Goal: Participate in discussion: Engage in conversation with other users on a specific topic

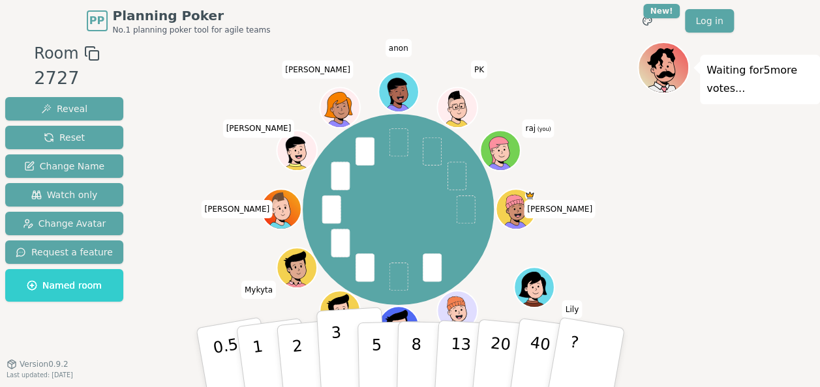
click at [329, 338] on button "3" at bounding box center [351, 358] width 71 height 102
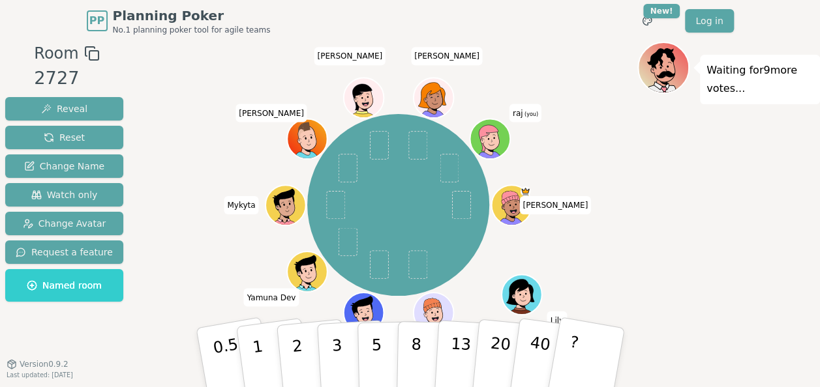
scroll to position [13, 0]
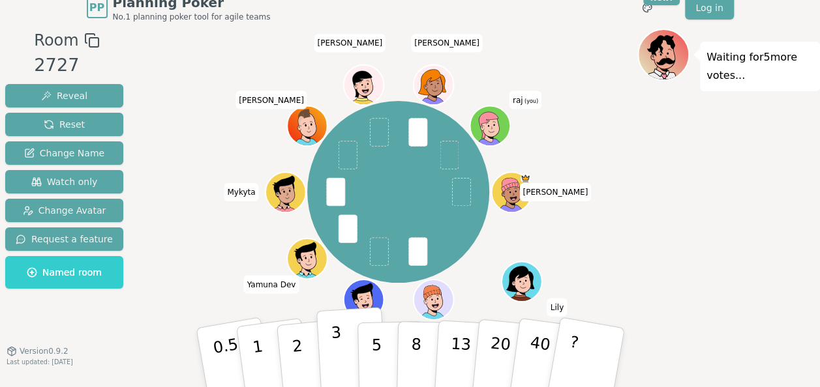
click at [341, 357] on button "3" at bounding box center [351, 358] width 71 height 102
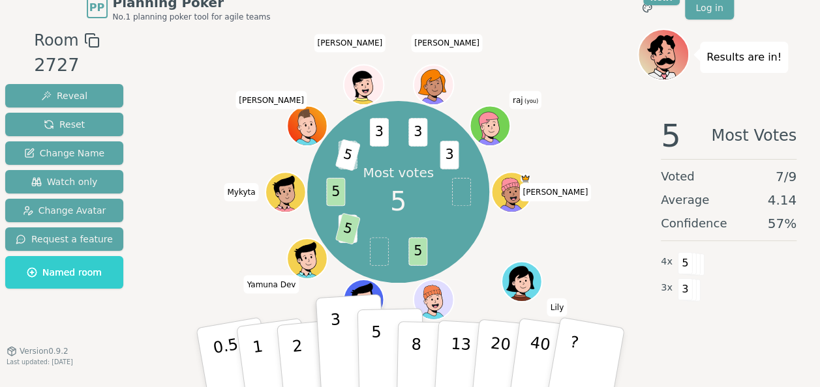
click at [371, 339] on button "5" at bounding box center [390, 358] width 67 height 99
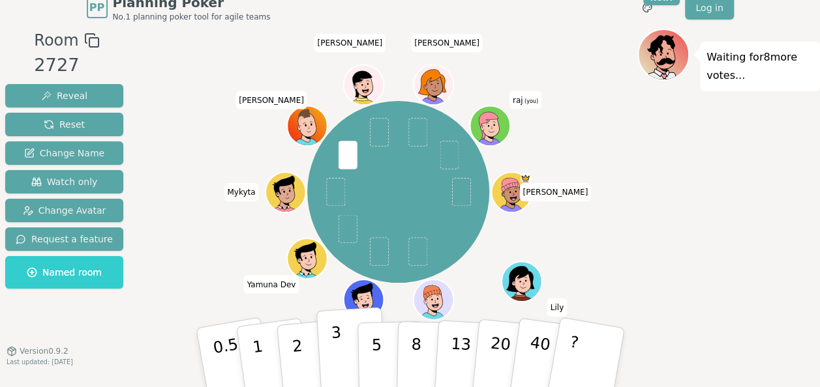
click at [335, 348] on p "3" at bounding box center [337, 359] width 14 height 71
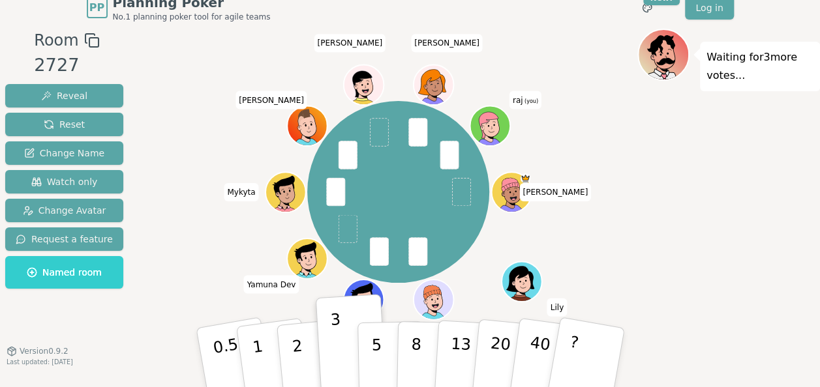
click at [715, 264] on div "Waiting for 3 more votes..." at bounding box center [728, 208] width 183 height 359
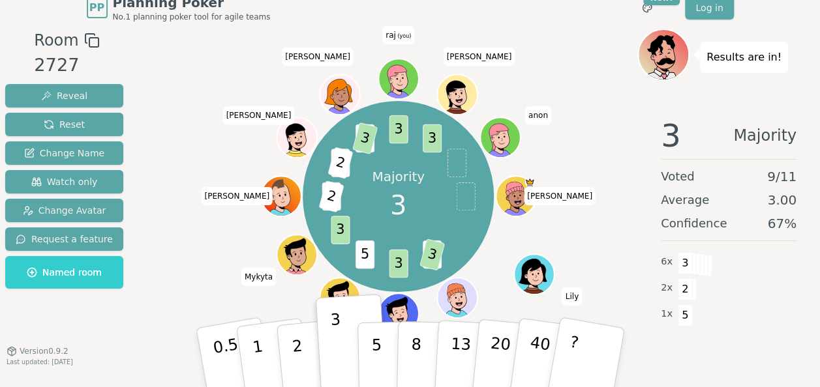
click at [601, 93] on div "Majority 3 2 3 3 5 3 13 2 3 2 2 3 3 3 [PERSON_NAME] [PERSON_NAME] Yamuna [PERSO…" at bounding box center [398, 196] width 478 height 289
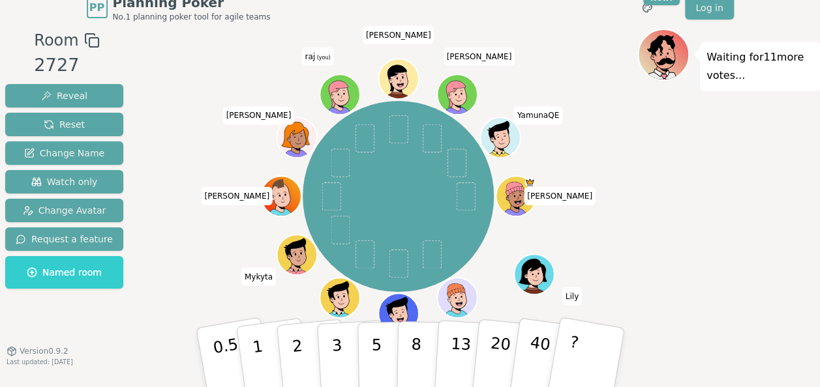
click at [676, 198] on div "Waiting for 11 more votes..." at bounding box center [728, 208] width 183 height 359
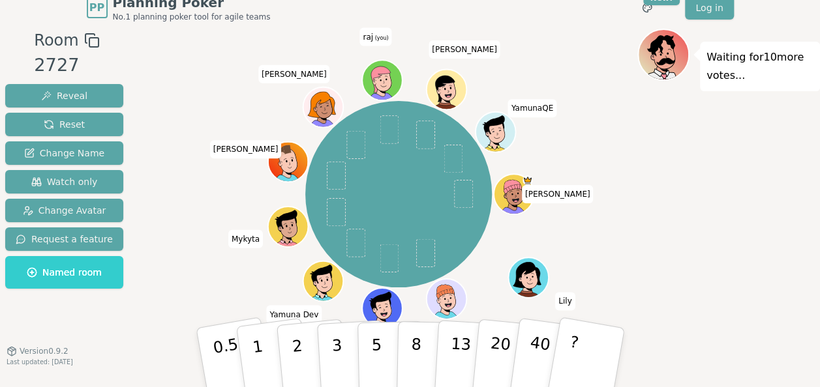
drag, startPoint x: 406, startPoint y: 33, endPoint x: 346, endPoint y: 35, distance: 59.4
click at [346, 35] on div at bounding box center [398, 40] width 478 height 23
click at [377, 347] on p "5" at bounding box center [376, 358] width 11 height 70
